Goal: Task Accomplishment & Management: Complete application form

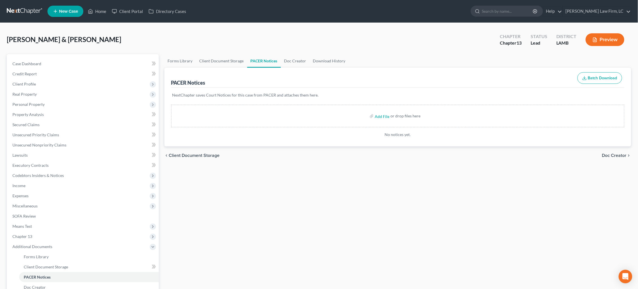
click at [13, 12] on link at bounding box center [25, 11] width 36 height 10
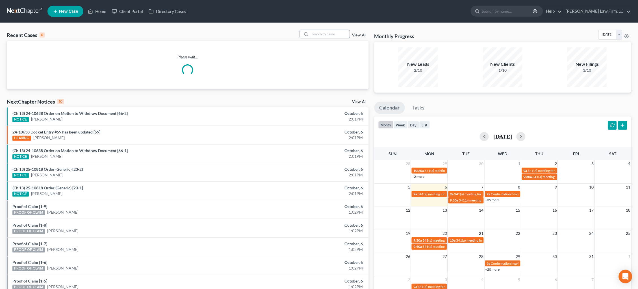
click at [333, 38] on input "search" at bounding box center [330, 34] width 40 height 8
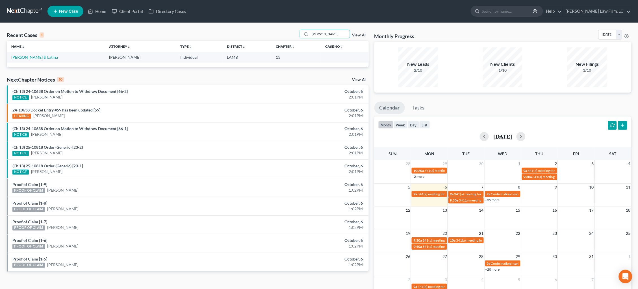
type input "[PERSON_NAME]"
drag, startPoint x: 320, startPoint y: 47, endPoint x: 38, endPoint y: 57, distance: 281.8
click at [39, 56] on link "[PERSON_NAME] & Latina" at bounding box center [34, 57] width 47 height 5
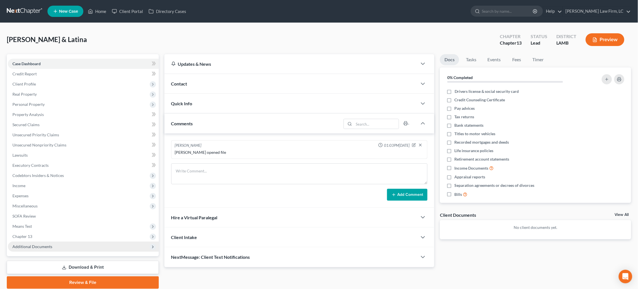
click at [43, 244] on span "Additional Documents" at bounding box center [32, 246] width 40 height 5
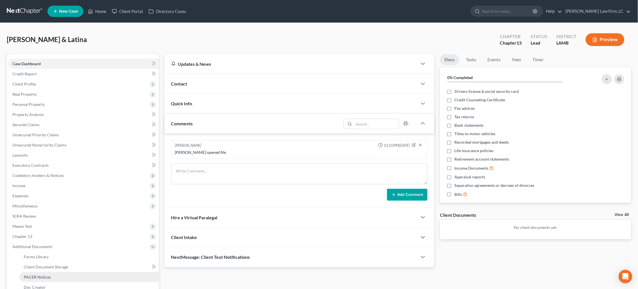
click at [45, 273] on link "PACER Notices" at bounding box center [89, 277] width 140 height 10
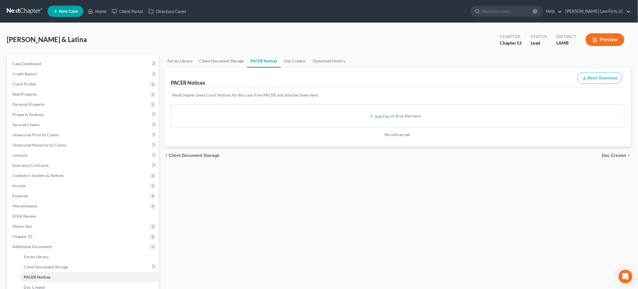
scroll to position [0, 0]
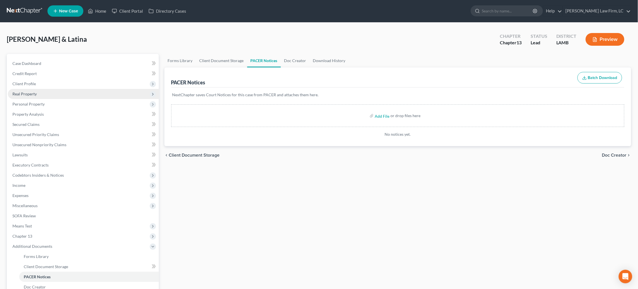
click at [82, 89] on span "Real Property" at bounding box center [83, 94] width 151 height 10
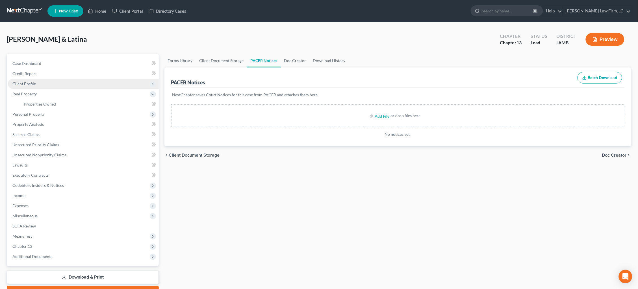
click at [80, 83] on span "Client Profile" at bounding box center [83, 84] width 151 height 10
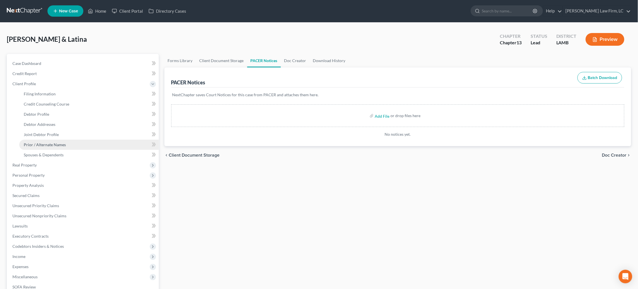
click at [86, 140] on link "Prior / Alternate Names" at bounding box center [89, 145] width 140 height 10
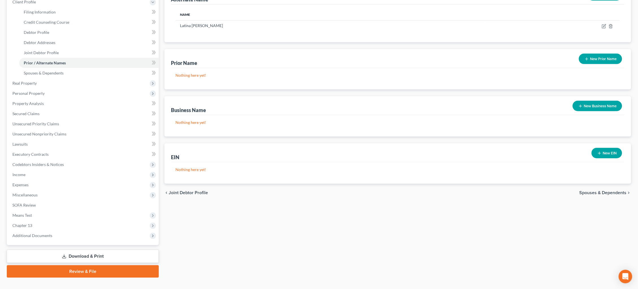
click at [101, 250] on link "Download & Print" at bounding box center [83, 256] width 152 height 13
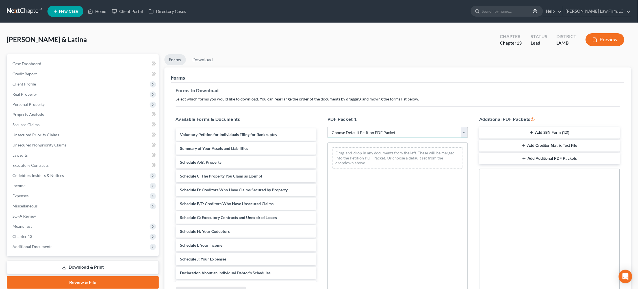
select select "0"
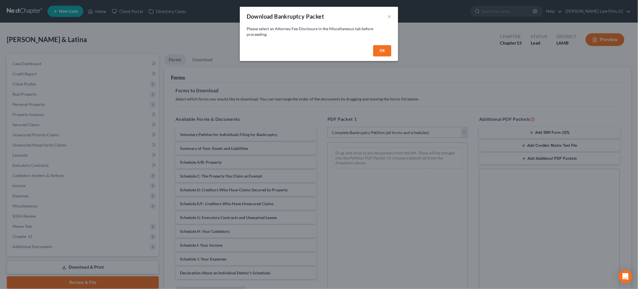
drag, startPoint x: 382, startPoint y: 51, endPoint x: 373, endPoint y: 53, distance: 9.1
click at [382, 51] on button "OK" at bounding box center [382, 50] width 18 height 11
select select
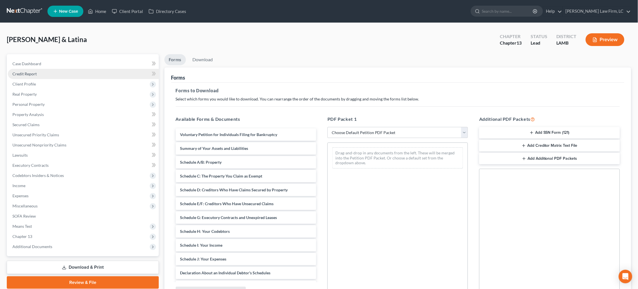
drag, startPoint x: 16, startPoint y: 72, endPoint x: 22, endPoint y: 74, distance: 6.3
click at [16, 72] on span "Credit Report" at bounding box center [24, 73] width 24 height 5
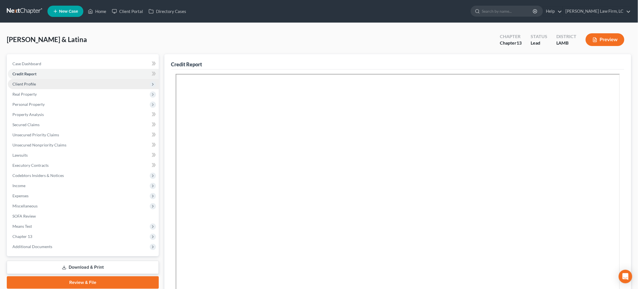
click at [27, 83] on span "Client Profile" at bounding box center [23, 84] width 23 height 5
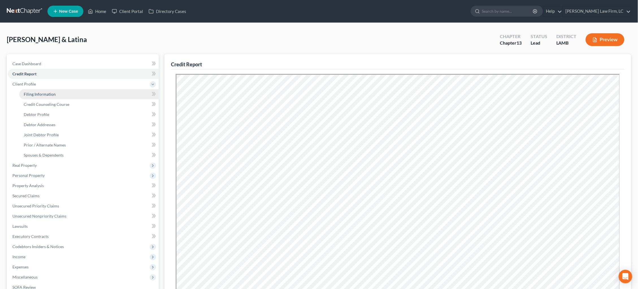
click at [38, 94] on span "Filing Information" at bounding box center [40, 94] width 32 height 5
select select "1"
select select "3"
select select "19"
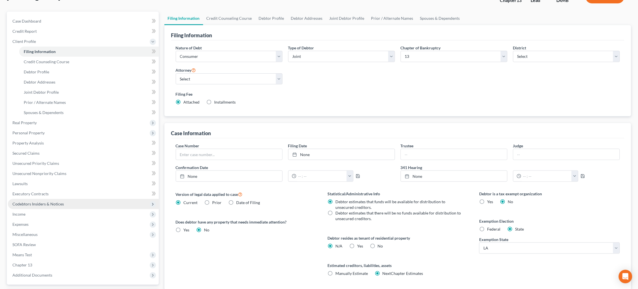
scroll to position [82, 0]
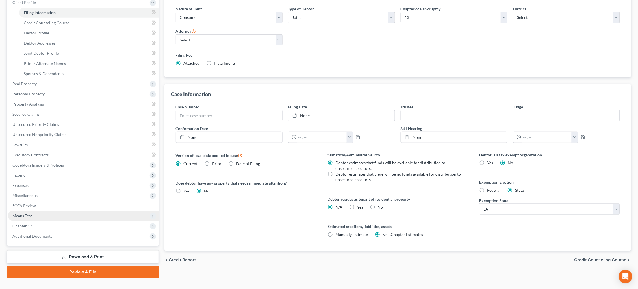
click at [56, 211] on span "Means Test" at bounding box center [83, 216] width 151 height 10
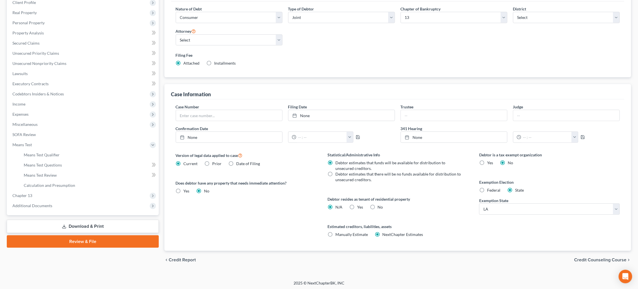
scroll to position [79, 0]
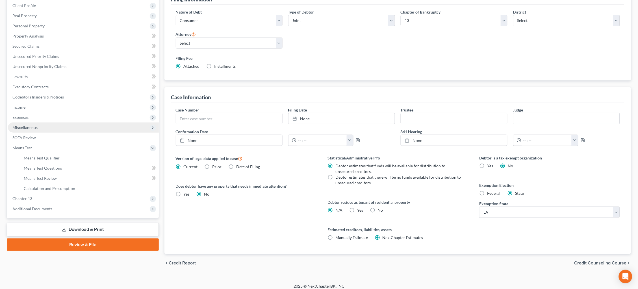
click at [40, 123] on span "Miscellaneous" at bounding box center [83, 128] width 151 height 10
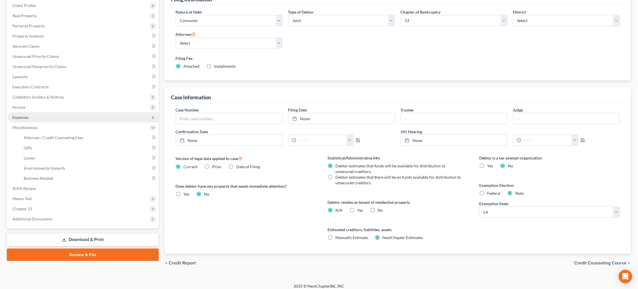
click at [51, 135] on span "Attorney / Credit Counseling Fees" at bounding box center [54, 137] width 60 height 5
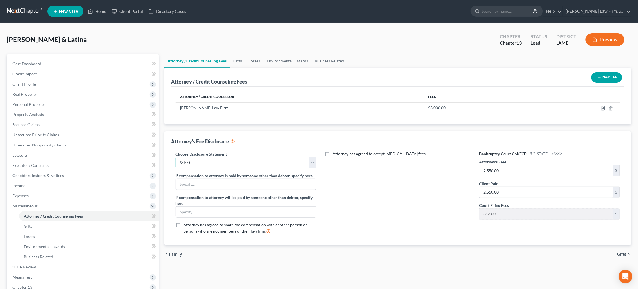
select select "1"
click at [622, 252] on span "Gifts" at bounding box center [621, 254] width 9 height 5
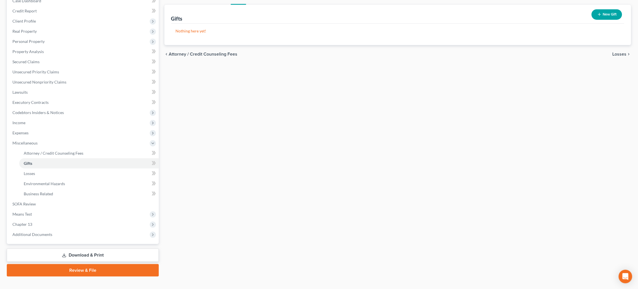
click at [108, 249] on link "Download & Print" at bounding box center [83, 255] width 152 height 13
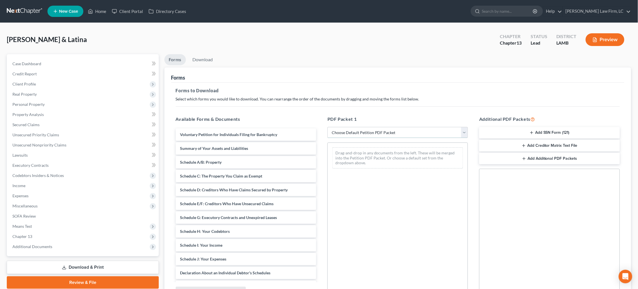
select select "0"
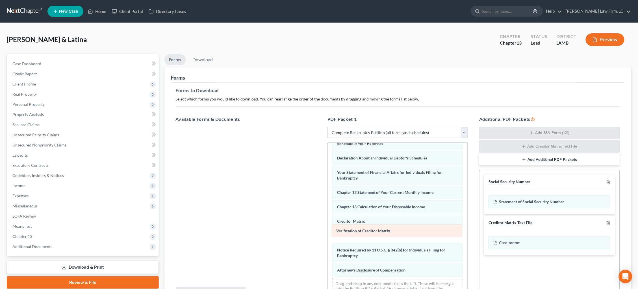
scroll to position [126, 0]
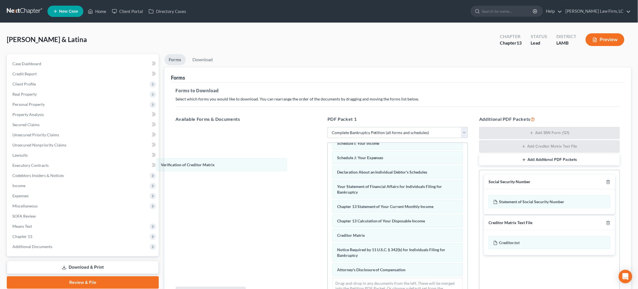
drag, startPoint x: 390, startPoint y: 232, endPoint x: 219, endPoint y: 169, distance: 182.2
click at [328, 165] on div "Verification of Creditor Matrix Voluntary Petition for Individuals Filing for B…" at bounding box center [398, 160] width 140 height 286
click at [609, 223] on icon "button" at bounding box center [608, 223] width 5 height 5
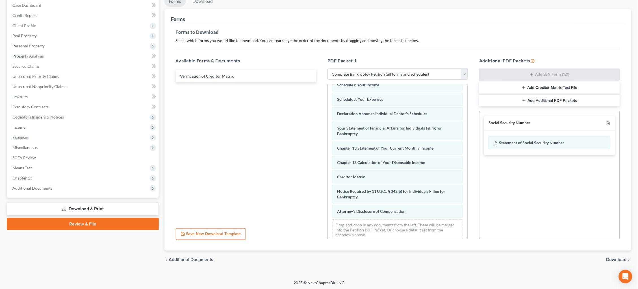
click at [618, 258] on span "Download" at bounding box center [616, 260] width 20 height 5
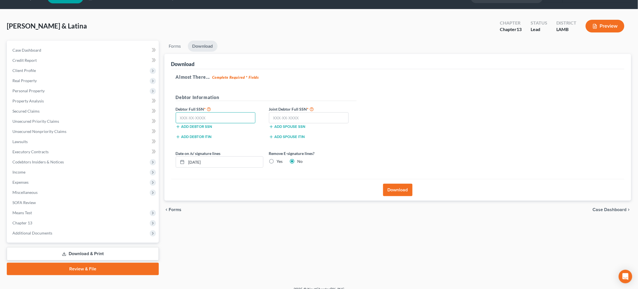
click at [226, 118] on input "text" at bounding box center [216, 117] width 80 height 11
type input "439-21-5756"
click at [304, 121] on input "text" at bounding box center [309, 117] width 80 height 11
type input "436-31-7664"
click at [277, 161] on label "Yes" at bounding box center [280, 162] width 6 height 6
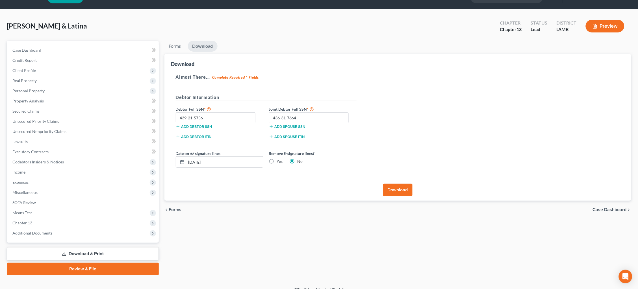
click at [279, 161] on input "Yes" at bounding box center [281, 161] width 4 height 4
radio input "true"
click at [277, 160] on label "Yes" at bounding box center [280, 162] width 6 height 6
click at [279, 160] on input "Yes" at bounding box center [281, 161] width 4 height 4
drag, startPoint x: 291, startPoint y: 160, endPoint x: 282, endPoint y: 160, distance: 8.5
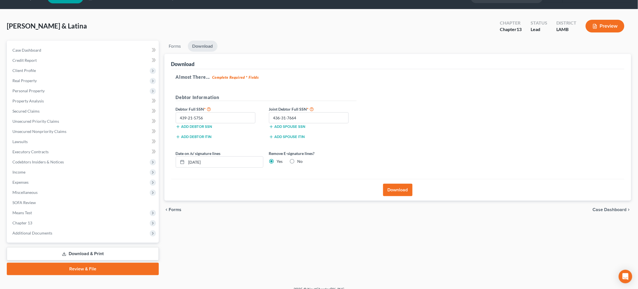
click at [297, 160] on label "No" at bounding box center [299, 162] width 5 height 6
click at [300, 160] on input "No" at bounding box center [302, 161] width 4 height 4
radio input "true"
click at [277, 159] on label "Yes" at bounding box center [280, 162] width 6 height 6
click at [279, 159] on input "Yes" at bounding box center [281, 161] width 4 height 4
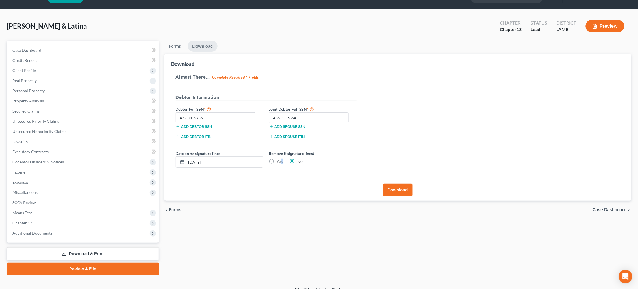
radio input "true"
radio input "false"
click at [396, 189] on button "Download" at bounding box center [397, 190] width 29 height 12
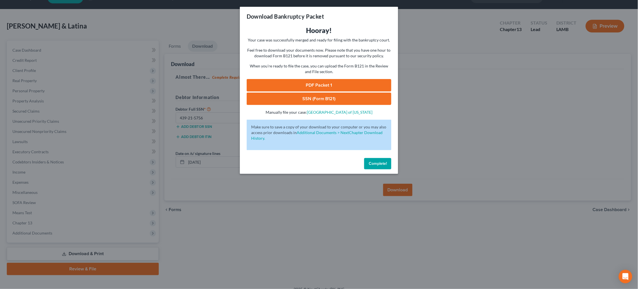
click at [362, 88] on link "PDF Packet 1" at bounding box center [319, 85] width 145 height 12
click at [350, 95] on link "SSN (Form B121)" at bounding box center [319, 99] width 145 height 12
click at [379, 161] on span "Complete!" at bounding box center [378, 163] width 18 height 5
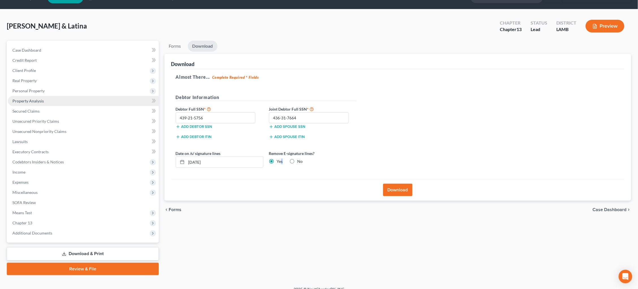
click at [39, 101] on link "Property Analysis" at bounding box center [83, 101] width 151 height 10
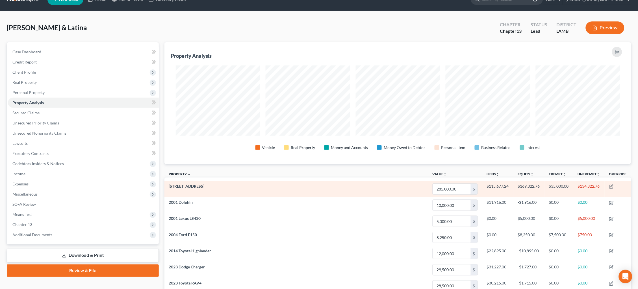
scroll to position [12, 0]
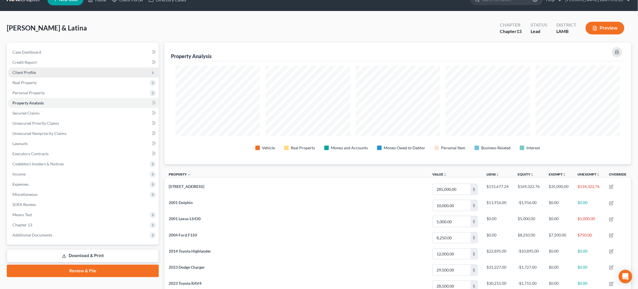
click at [31, 73] on span "Client Profile" at bounding box center [23, 72] width 23 height 5
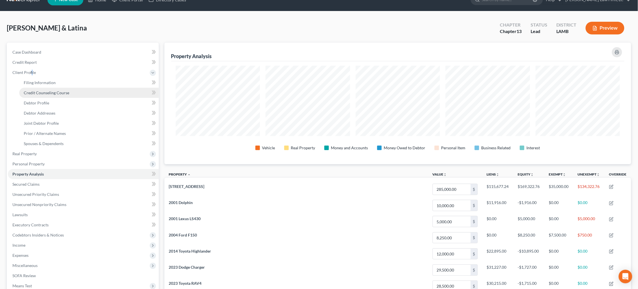
click at [46, 93] on link "Credit Counseling Course" at bounding box center [89, 93] width 140 height 10
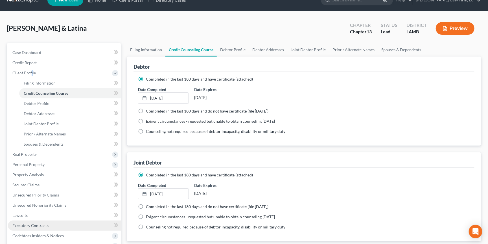
scroll to position [29, 0]
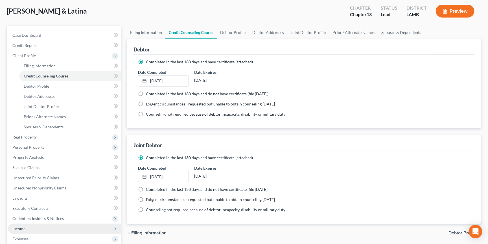
click at [36, 223] on span "Income" at bounding box center [64, 228] width 113 height 10
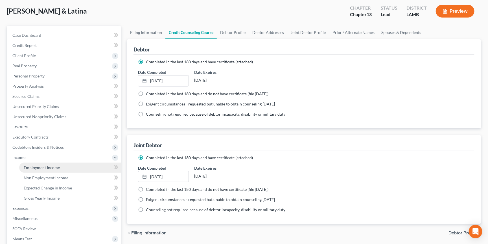
click at [77, 162] on link "Employment Income" at bounding box center [70, 167] width 102 height 10
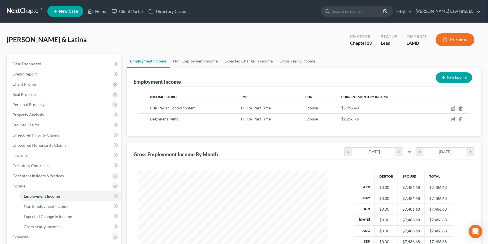
scroll to position [99, 200]
click at [191, 64] on link "Non Employment Income" at bounding box center [195, 61] width 51 height 14
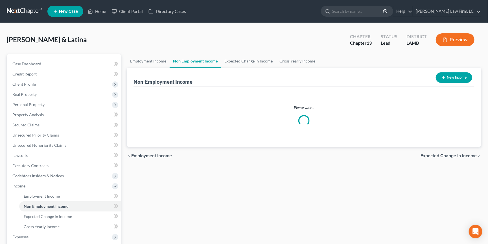
drag, startPoint x: 190, startPoint y: 64, endPoint x: 236, endPoint y: 84, distance: 50.2
click at [200, 66] on link "Non Employment Income" at bounding box center [195, 61] width 51 height 14
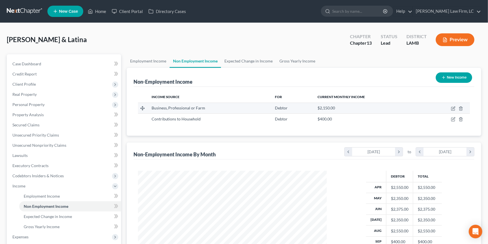
scroll to position [99, 200]
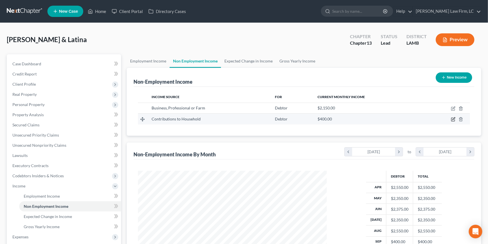
click at [453, 119] on icon "button" at bounding box center [454, 118] width 3 height 3
select select "8"
select select "0"
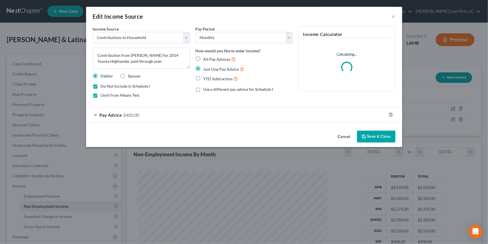
click at [166, 113] on div "Pay Advice $400.00" at bounding box center [236, 114] width 300 height 15
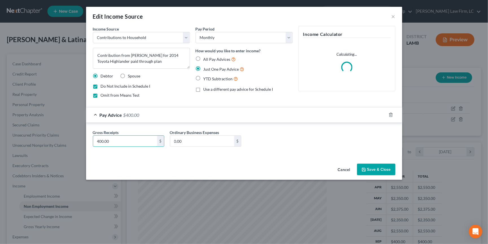
drag, startPoint x: 138, startPoint y: 139, endPoint x: 18, endPoint y: 139, distance: 119.5
click at [18, 139] on div "Edit Income Source × Income Source * Select Unemployment Disability (from emplo…" at bounding box center [244, 122] width 488 height 244
type input "500.00"
click at [375, 166] on button "Save & Close" at bounding box center [376, 170] width 38 height 12
